Goal: Find specific fact: Find specific fact

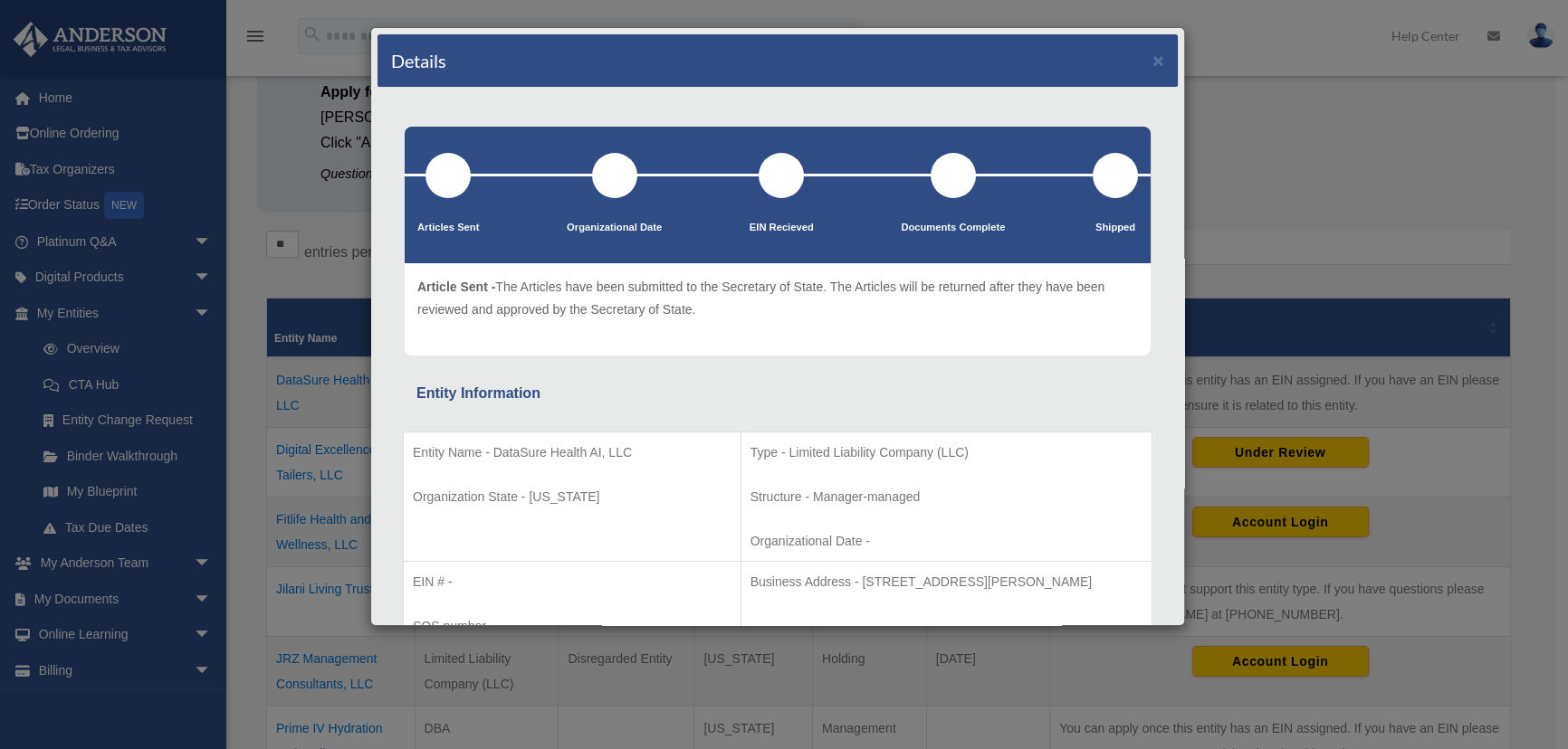
scroll to position [328, 0]
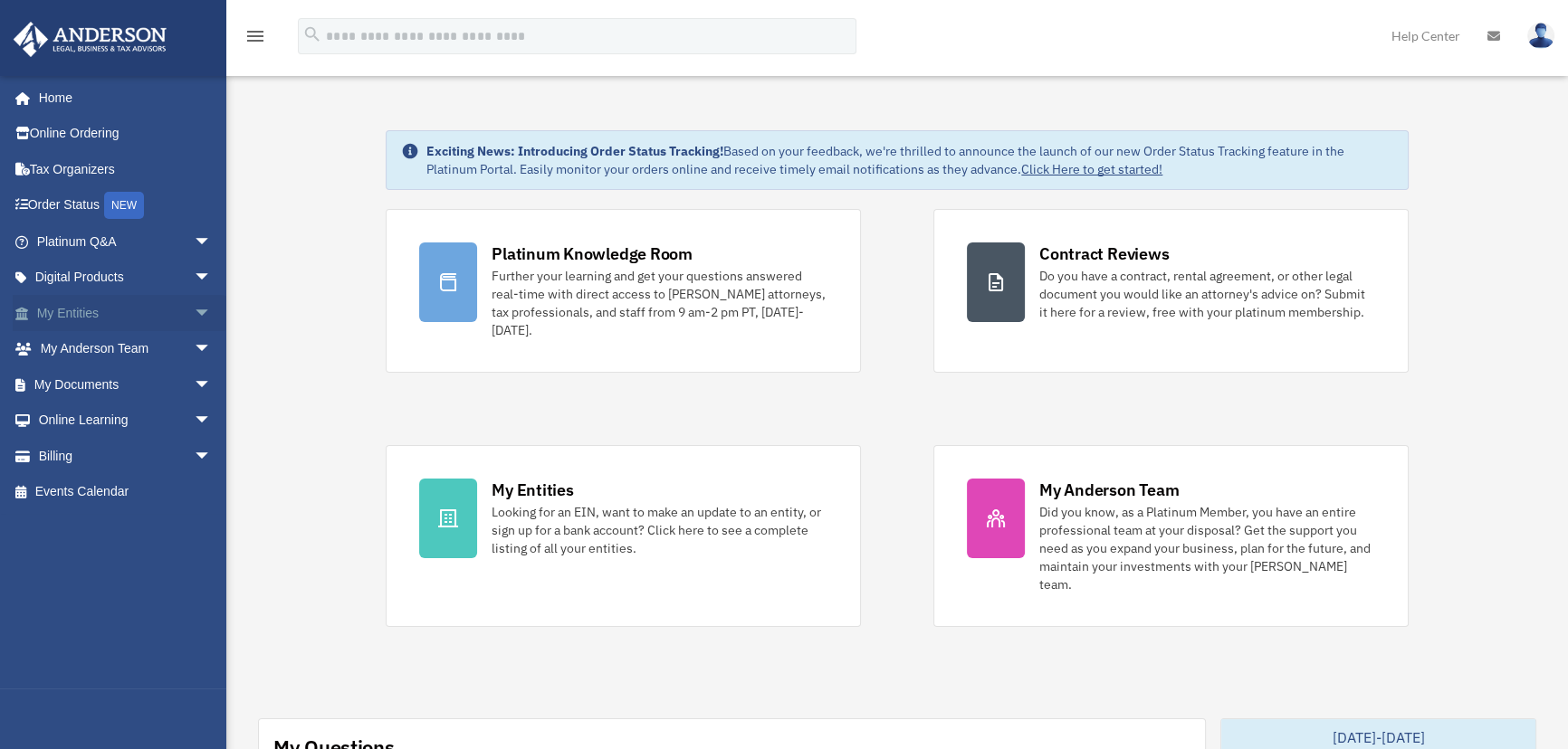
click at [79, 307] on link "My Entities arrow_drop_down" at bounding box center [126, 313] width 226 height 36
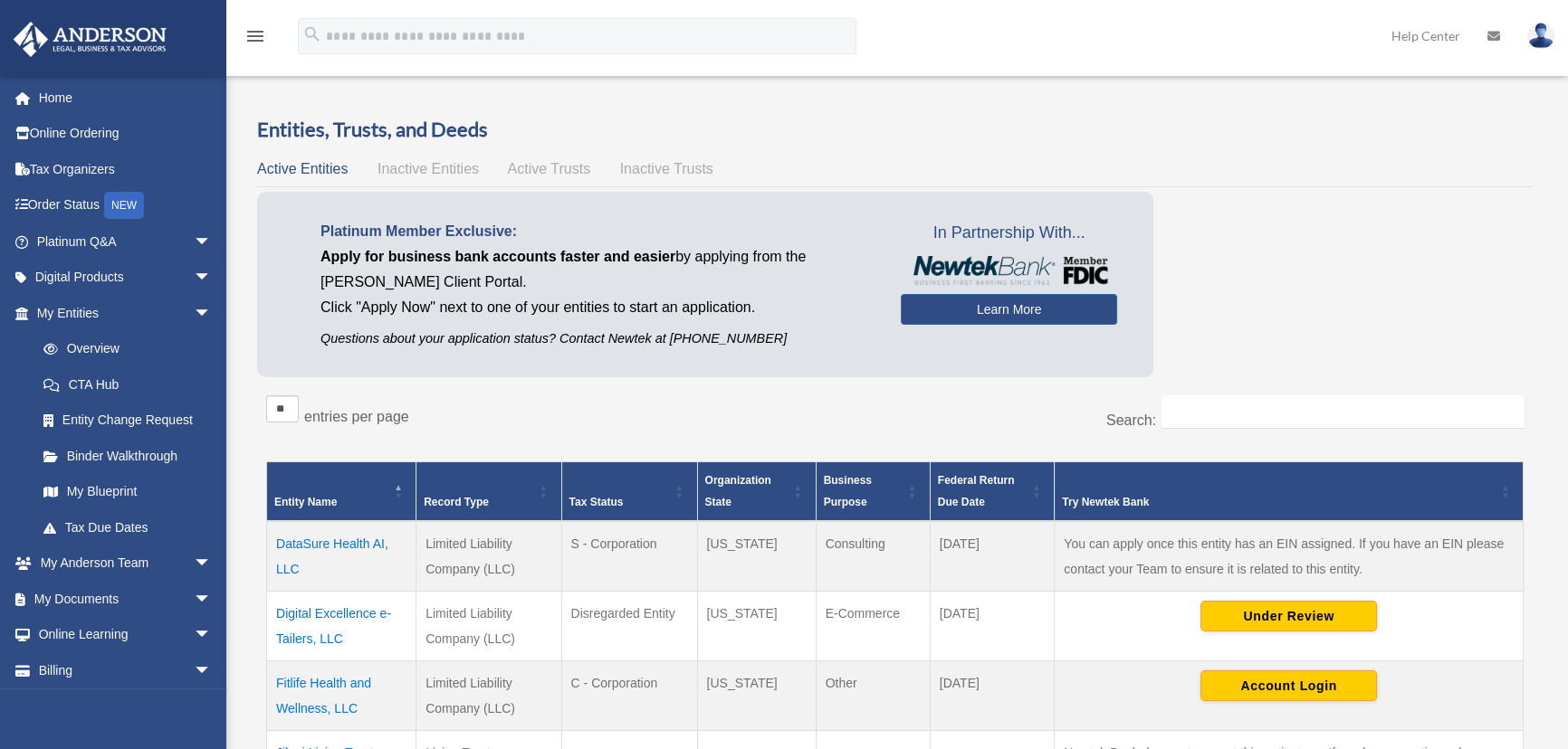
click at [328, 542] on td "DataSure Health AI, LLC" at bounding box center [342, 556] width 149 height 71
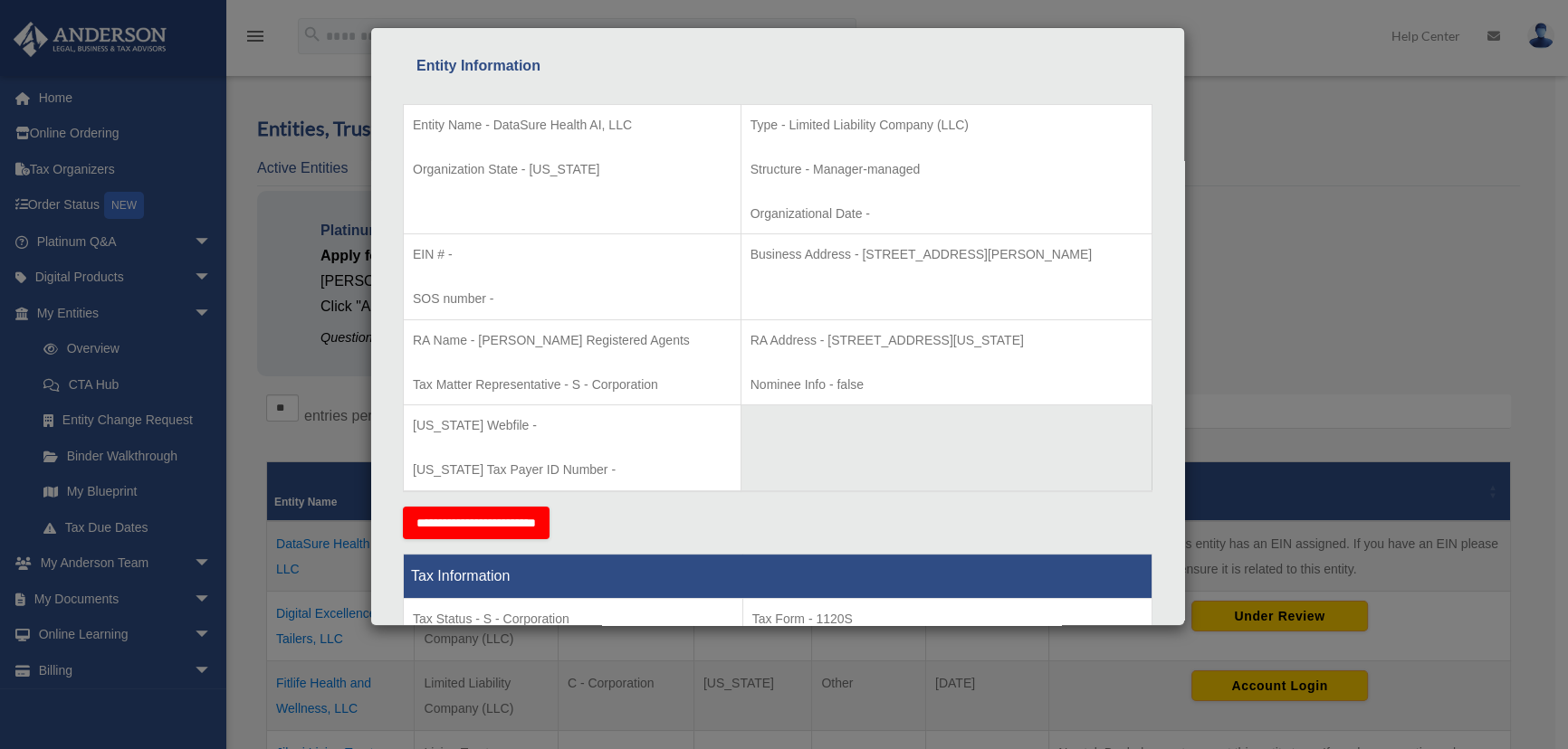
scroll to position [328, 0]
drag, startPoint x: 811, startPoint y: 248, endPoint x: 903, endPoint y: 244, distance: 92.1
click at [903, 244] on p "Business Address - 3225 McLeod Dr, Suite 100, Las Vegas, NV 89121" at bounding box center [946, 254] width 392 height 23
copy p "3225 McLeod Dr"
